Goal: Navigation & Orientation: Find specific page/section

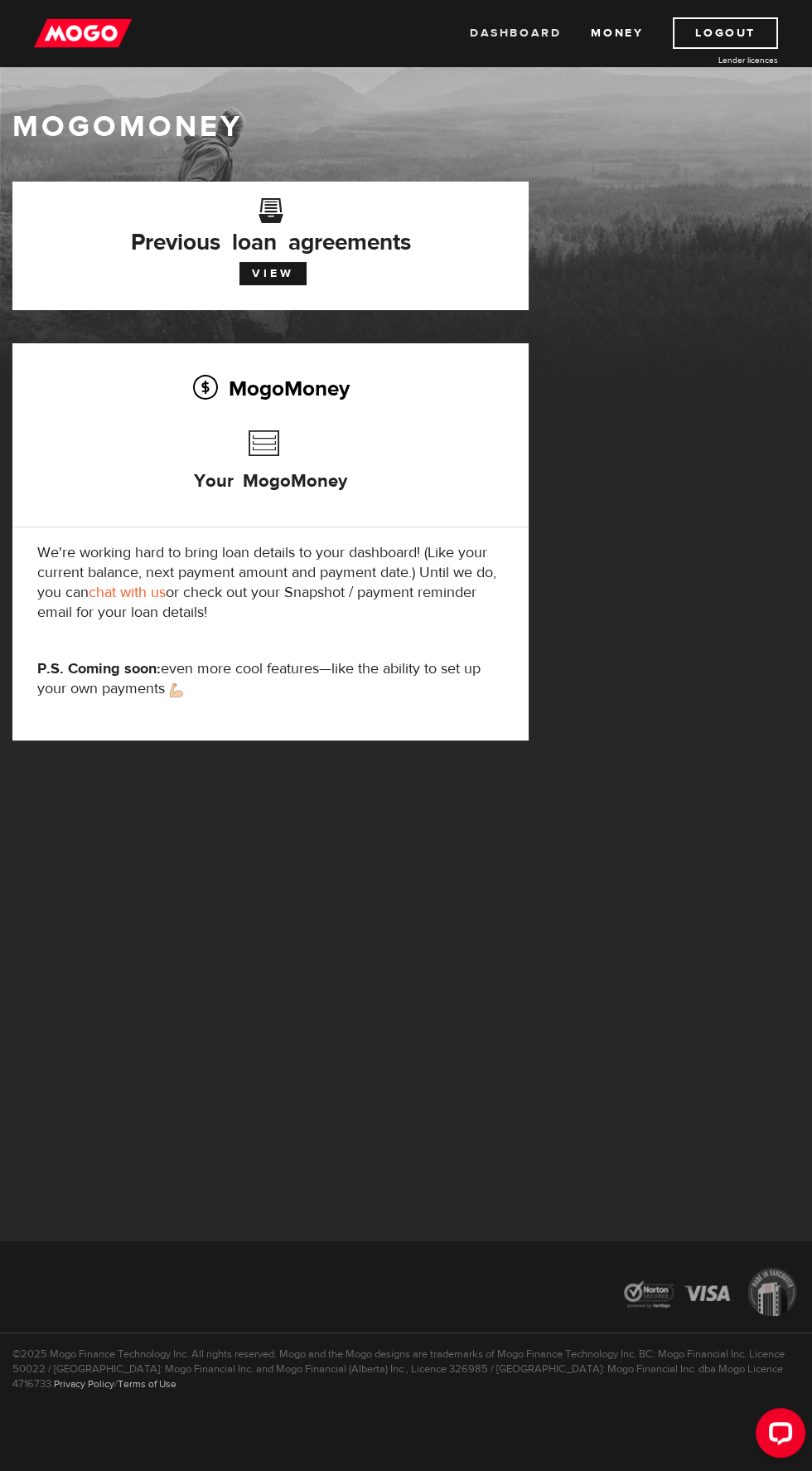
click at [516, 34] on link "Dashboard" at bounding box center [515, 32] width 91 height 31
click at [637, 35] on link "Money" at bounding box center [617, 32] width 52 height 31
click at [504, 36] on link "Dashboard" at bounding box center [515, 32] width 91 height 31
